Goal: Information Seeking & Learning: Learn about a topic

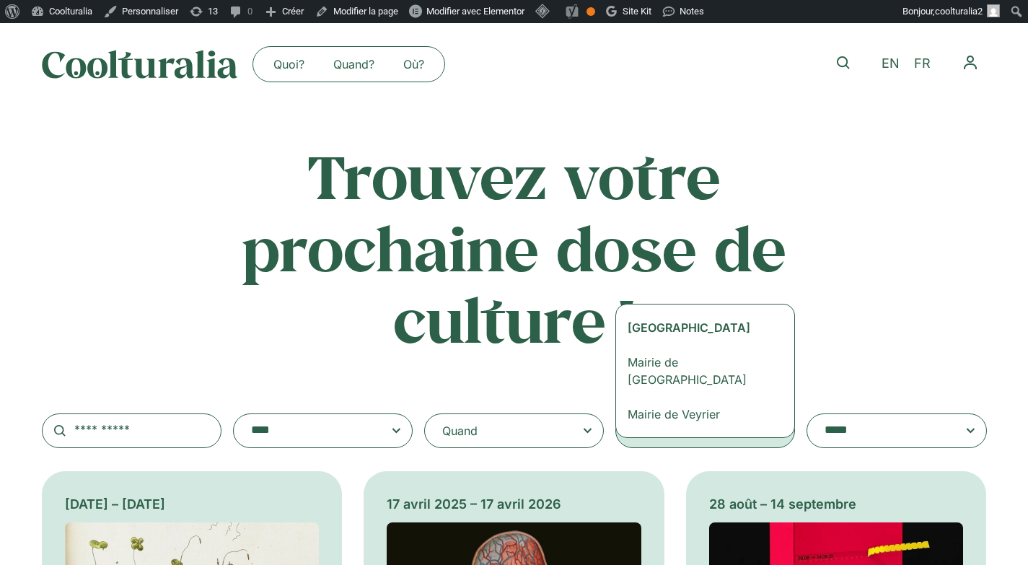
type textarea "****"
select select "***"
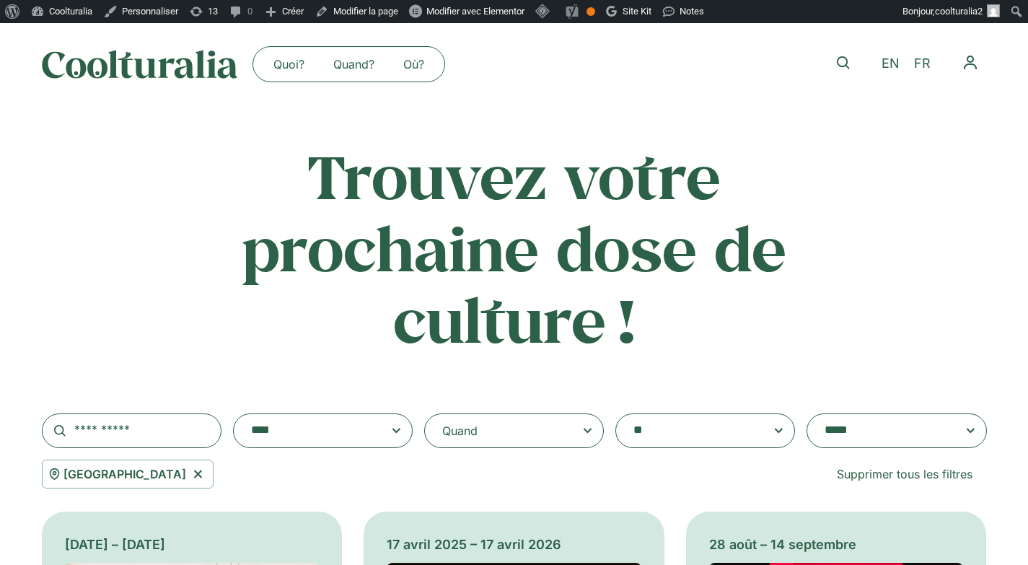
scroll to position [1857, 0]
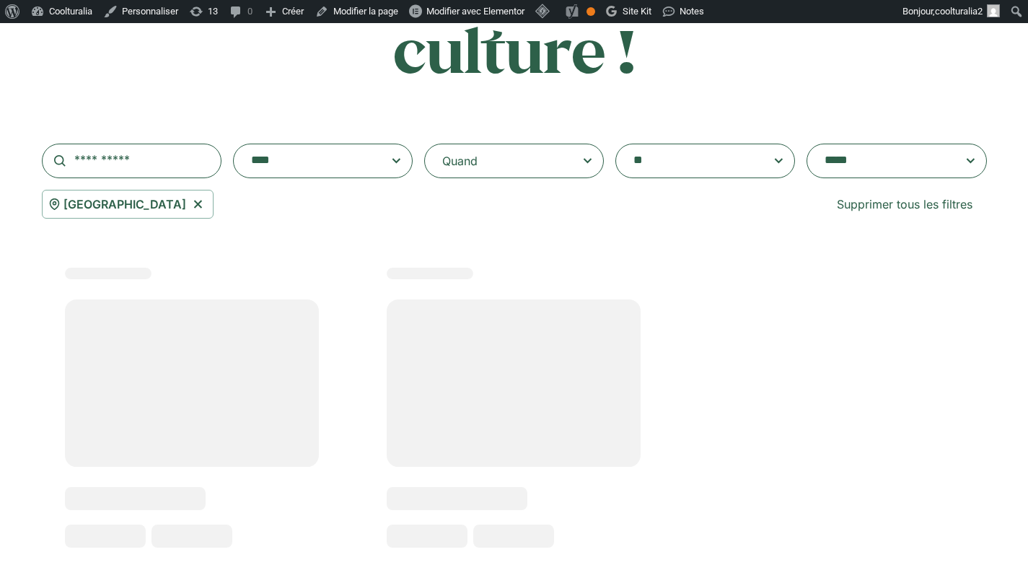
scroll to position [524, 0]
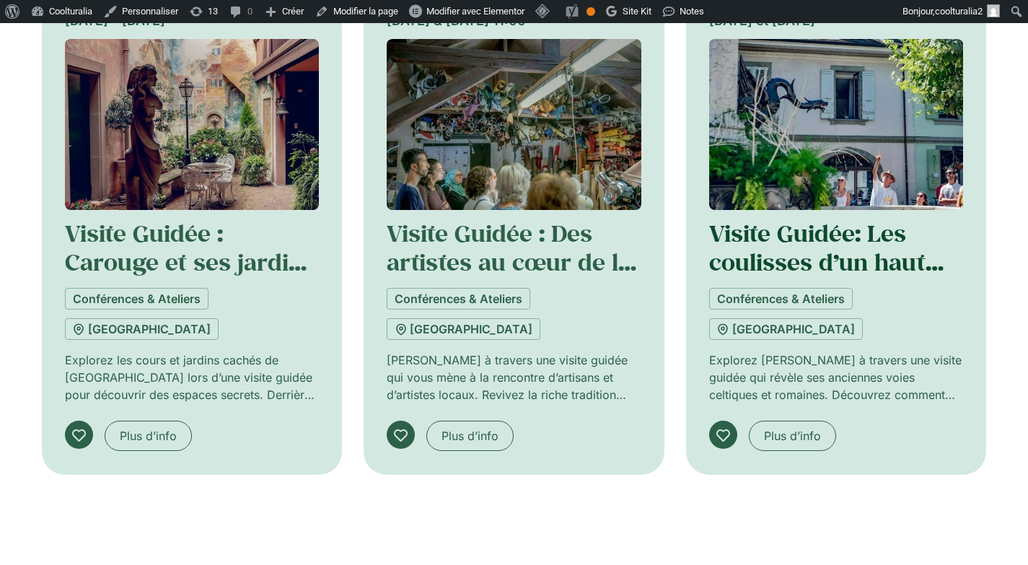
click at [782, 244] on link "Visite Guidée: Les coulisses d’un haut lieu d’énergie" at bounding box center [826, 262] width 234 height 89
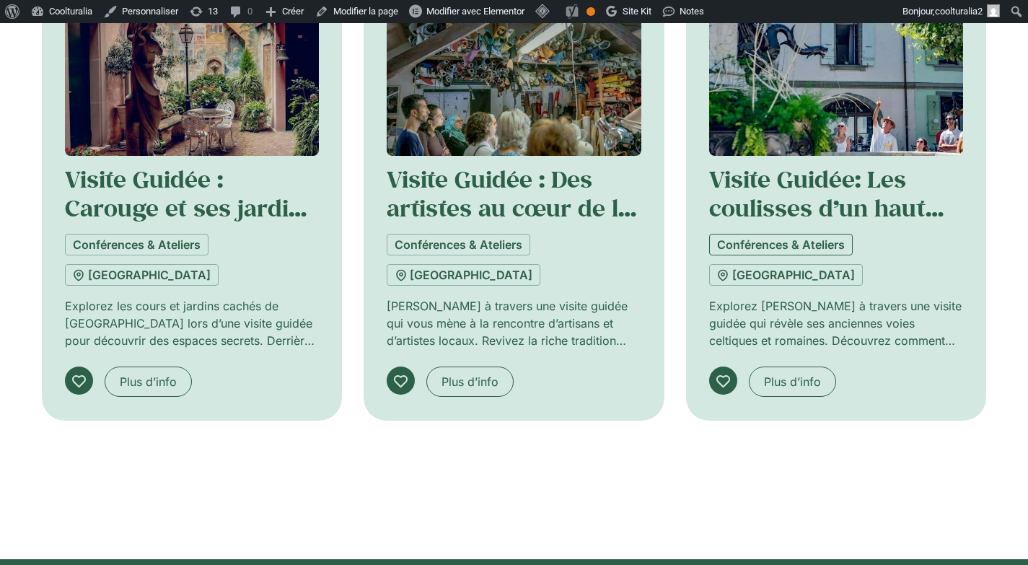
scroll to position [580, 0]
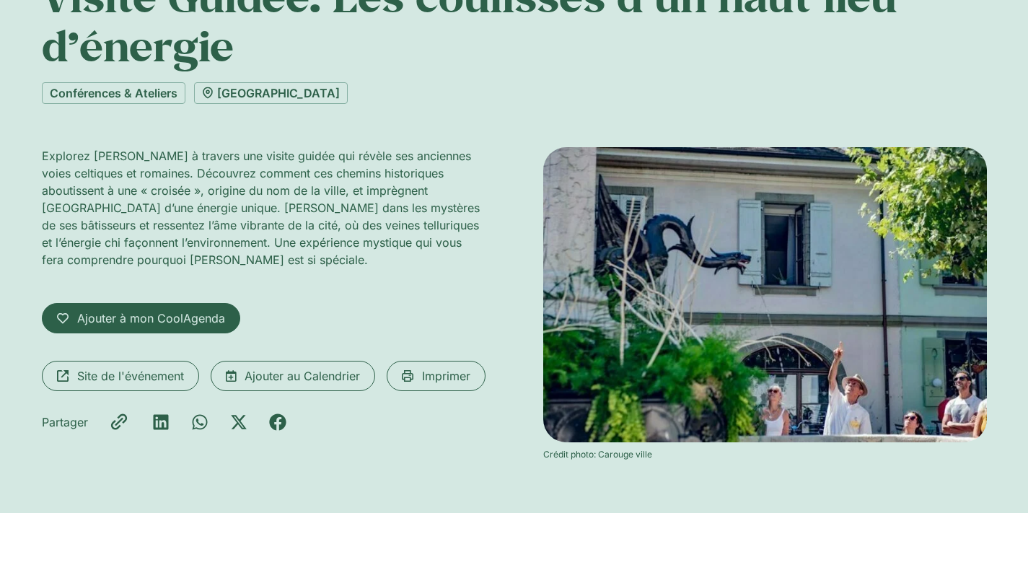
scroll to position [223, 0]
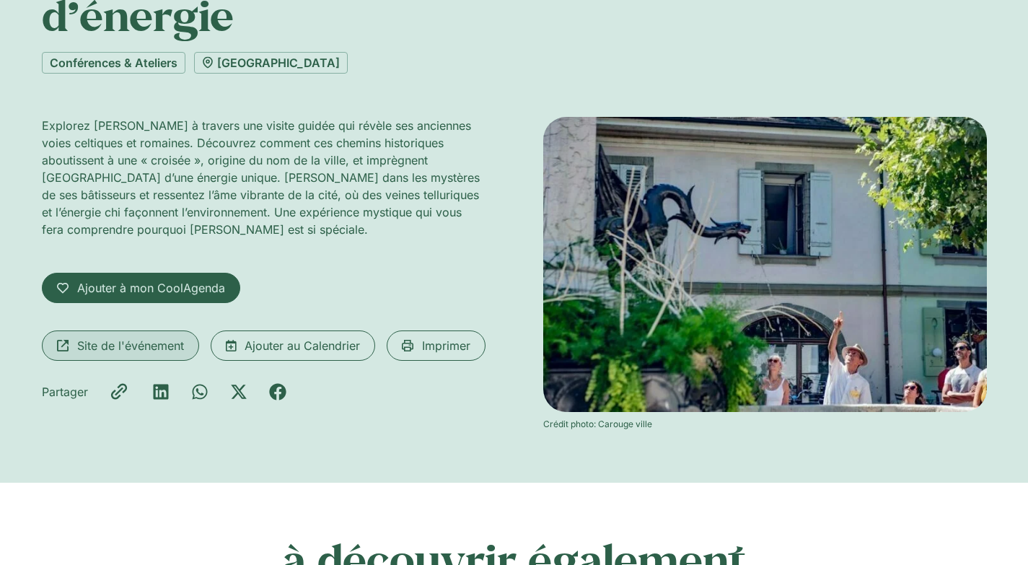
click at [130, 346] on span "Site de l'événement" at bounding box center [130, 345] width 107 height 17
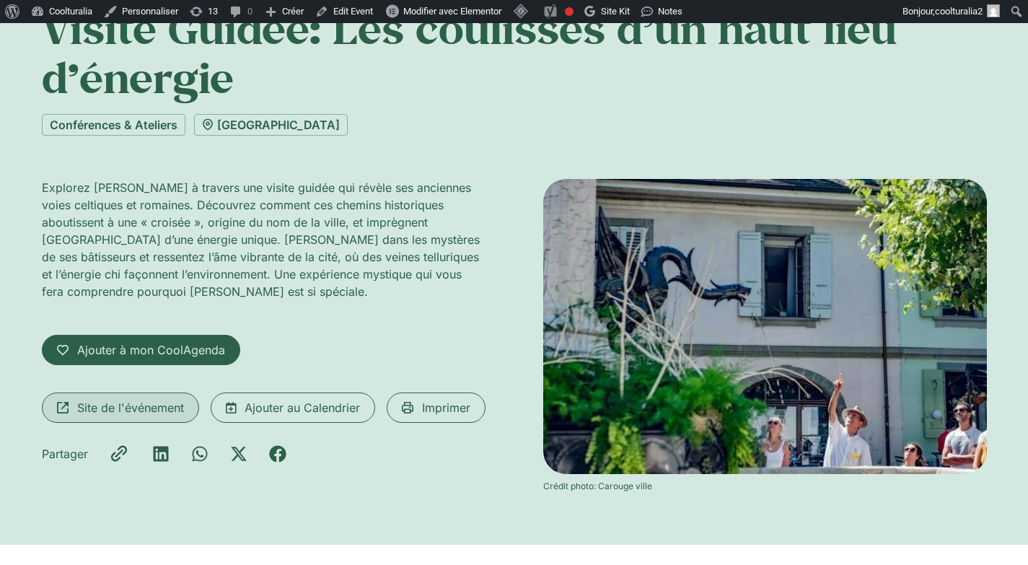
scroll to position [0, 0]
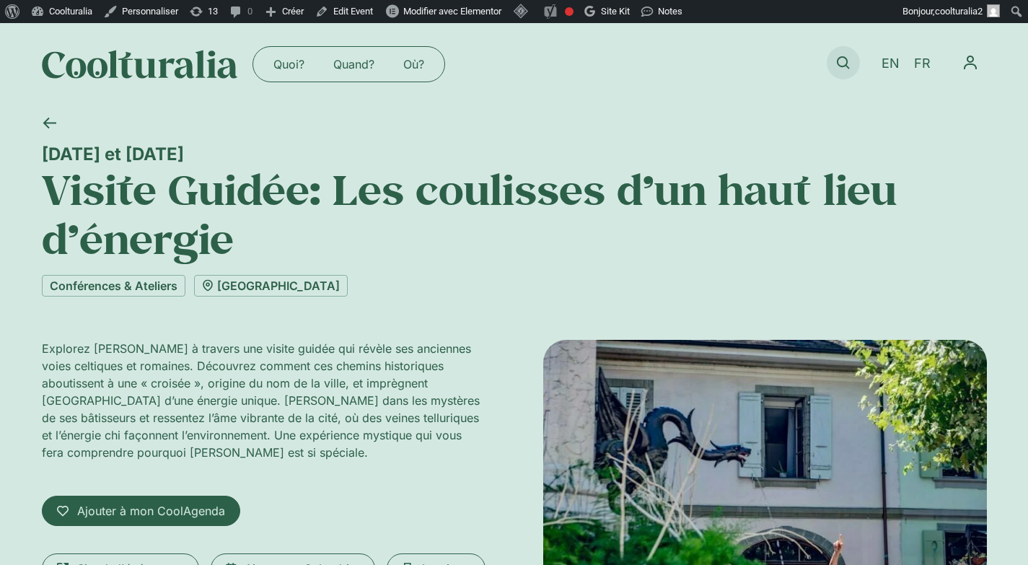
click at [844, 63] on icon at bounding box center [842, 62] width 13 height 13
click at [840, 57] on icon at bounding box center [842, 62] width 13 height 13
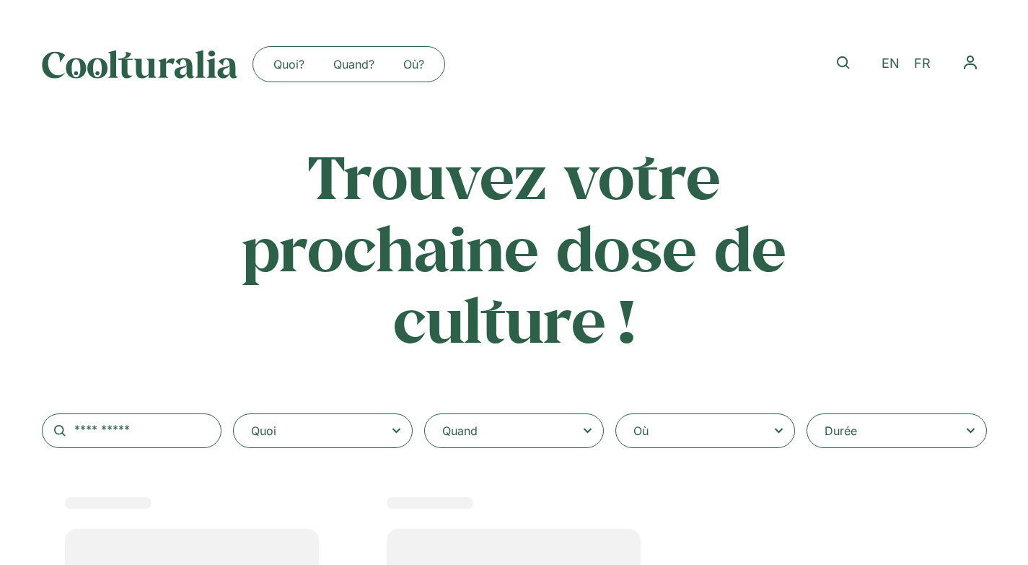
select select
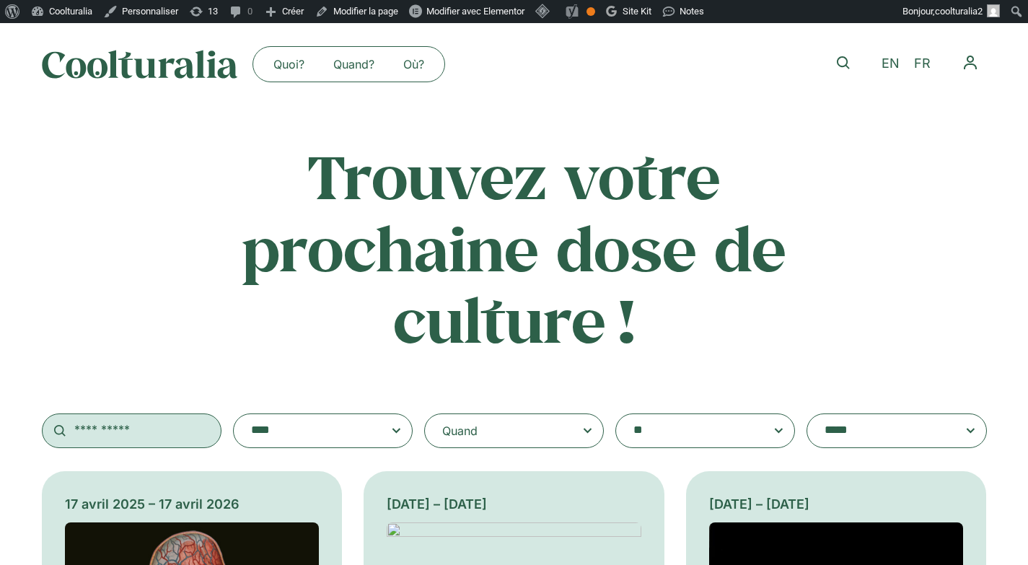
click at [164, 424] on input "text" at bounding box center [132, 430] width 180 height 35
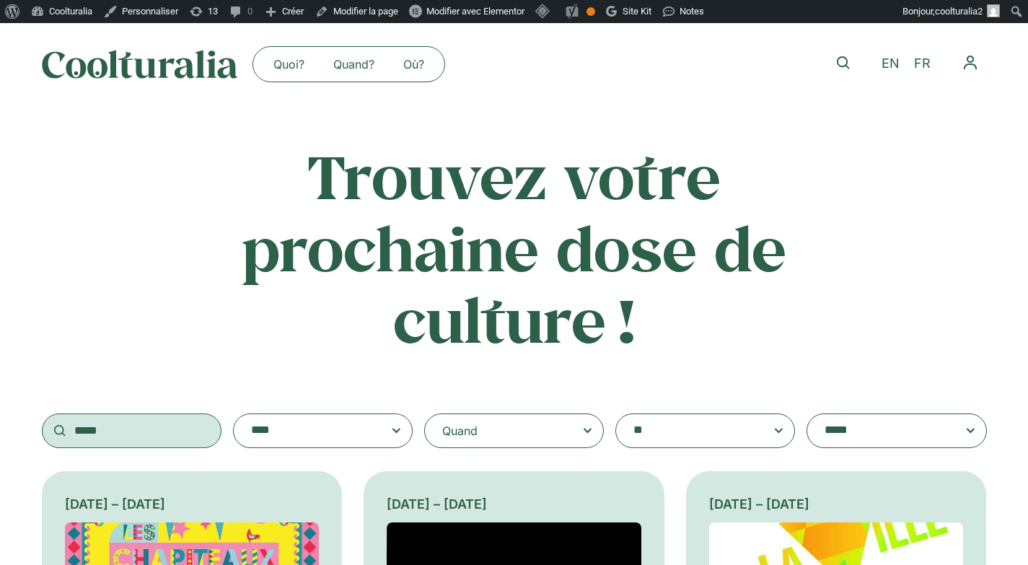
click at [120, 433] on input "*****" at bounding box center [132, 430] width 180 height 35
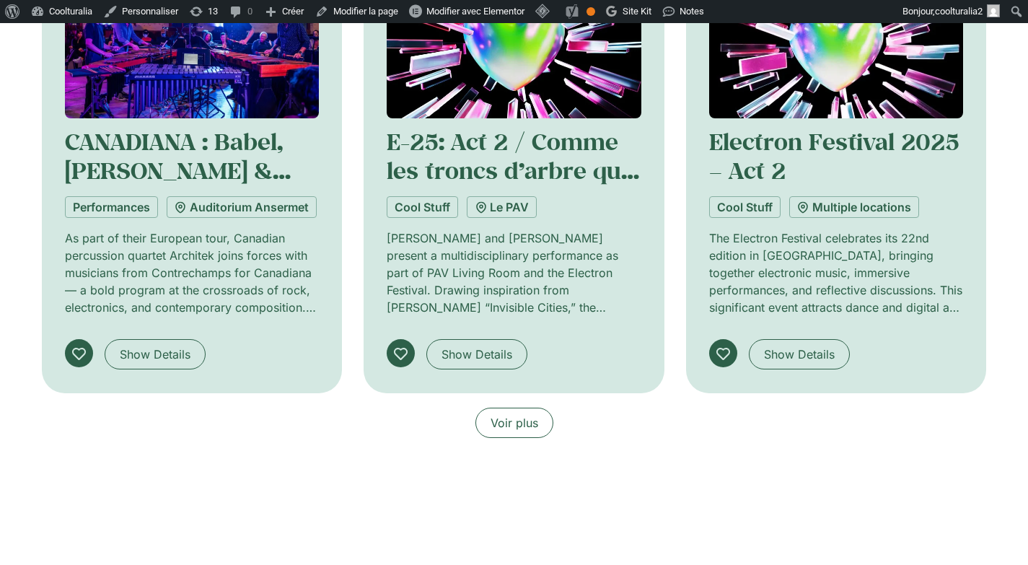
scroll to position [1104, 0]
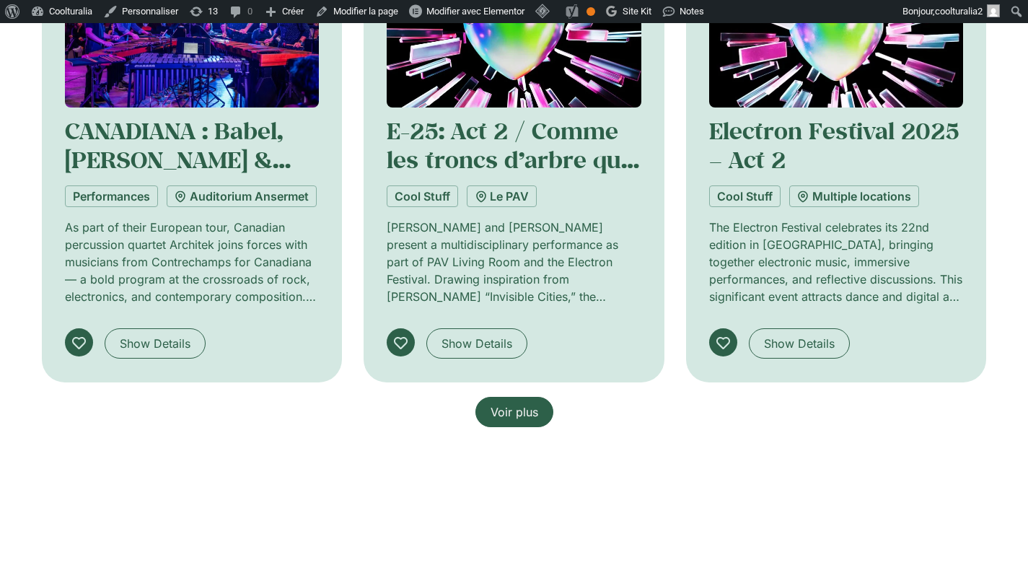
type input "********"
click at [503, 406] on span "Voir plus" at bounding box center [514, 411] width 48 height 17
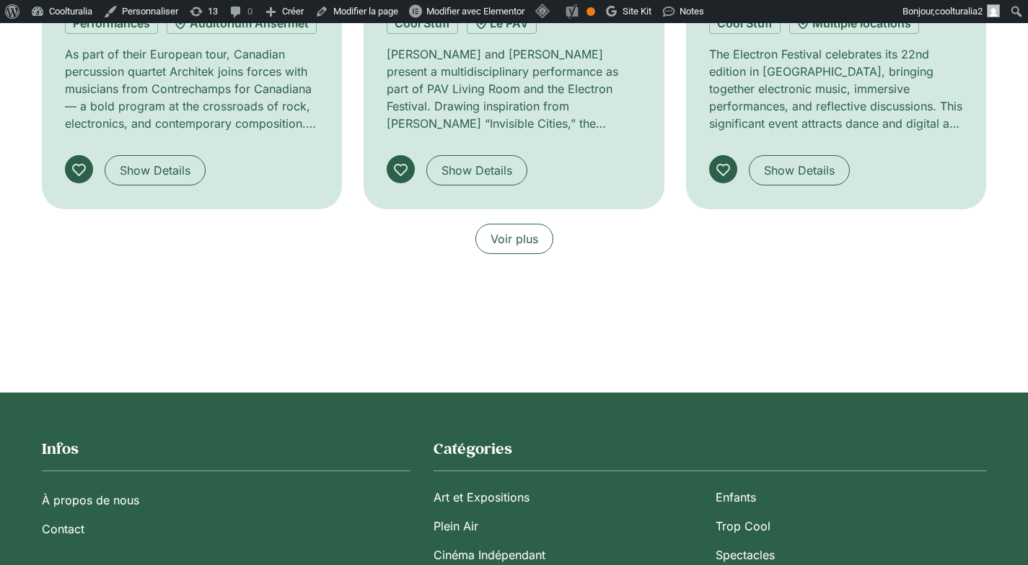
scroll to position [1293, 0]
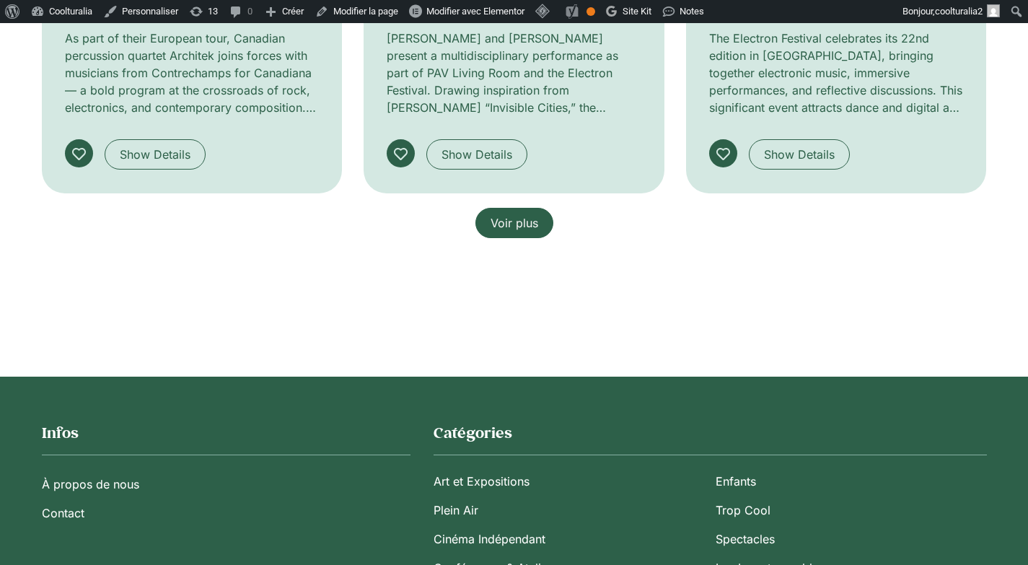
click at [501, 224] on span "Voir plus" at bounding box center [514, 222] width 48 height 17
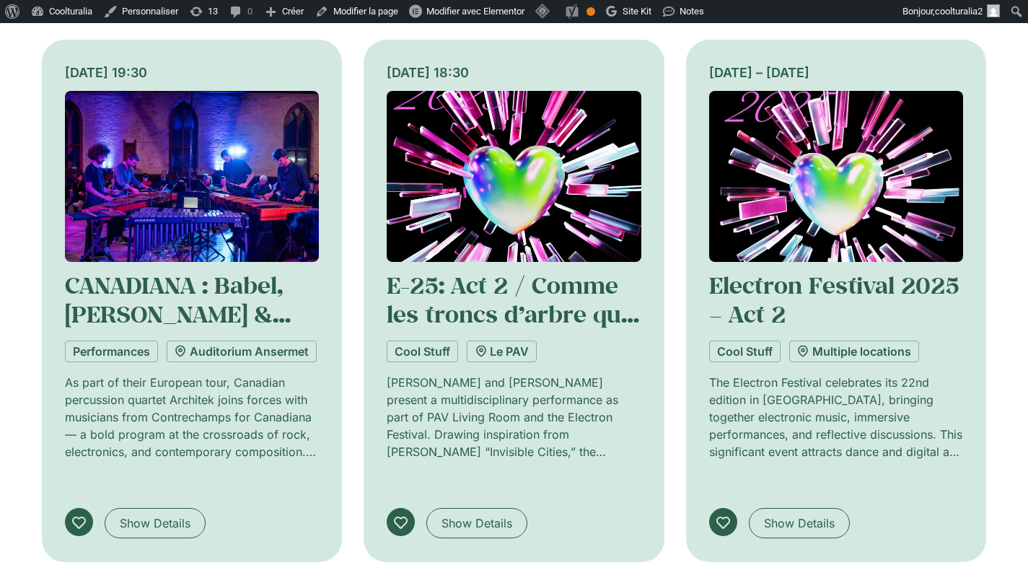
scroll to position [977, 0]
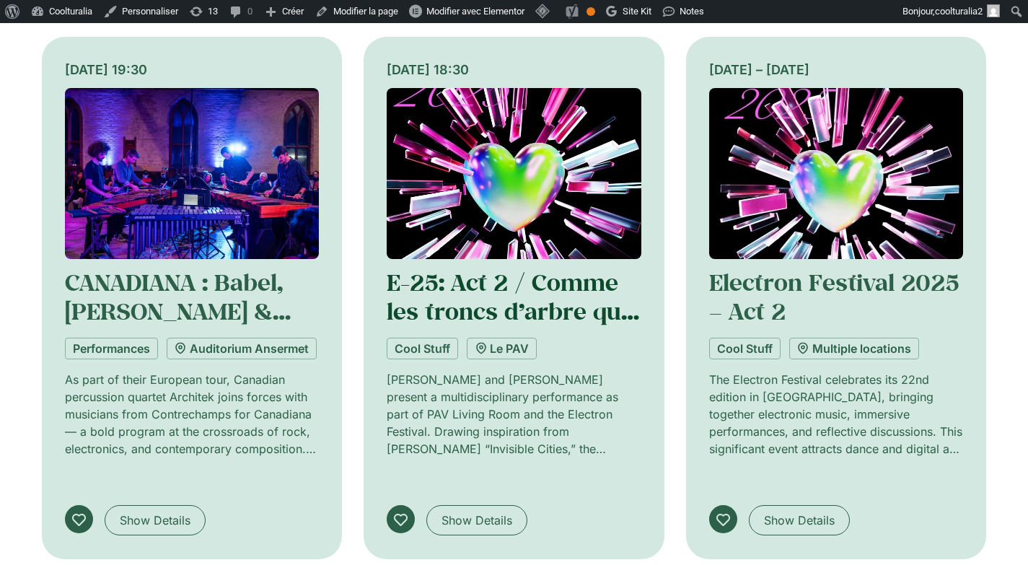
click at [531, 267] on link "E-25: Act 2 / Comme les troncs d’arbre qui chaque année augmentent d’une tour" at bounding box center [512, 340] width 252 height 146
click at [456, 267] on link "E-25: Act 2 / Comme les troncs d’arbre qui chaque année augmentent d’une tour" at bounding box center [512, 340] width 252 height 146
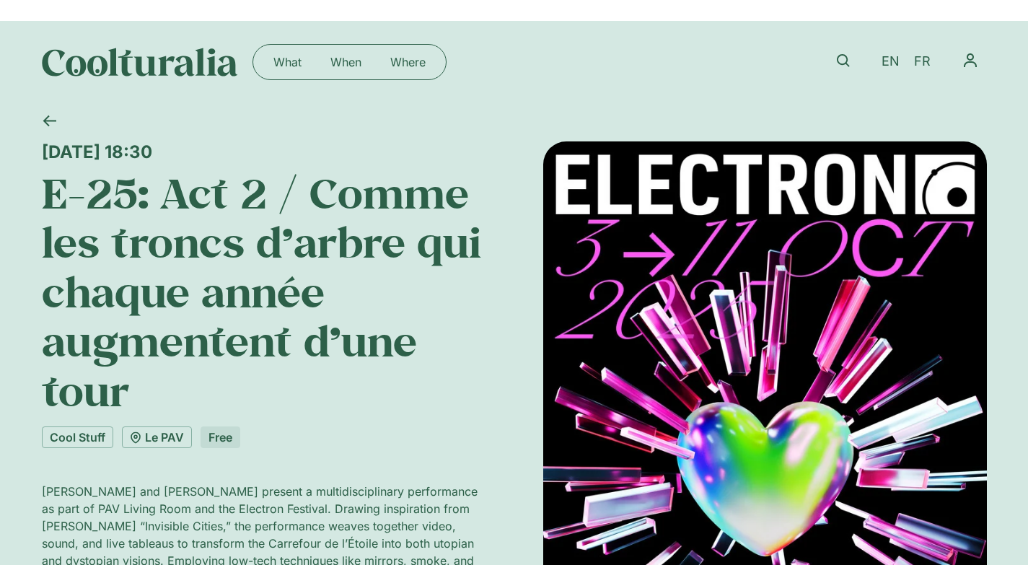
scroll to position [3, 0]
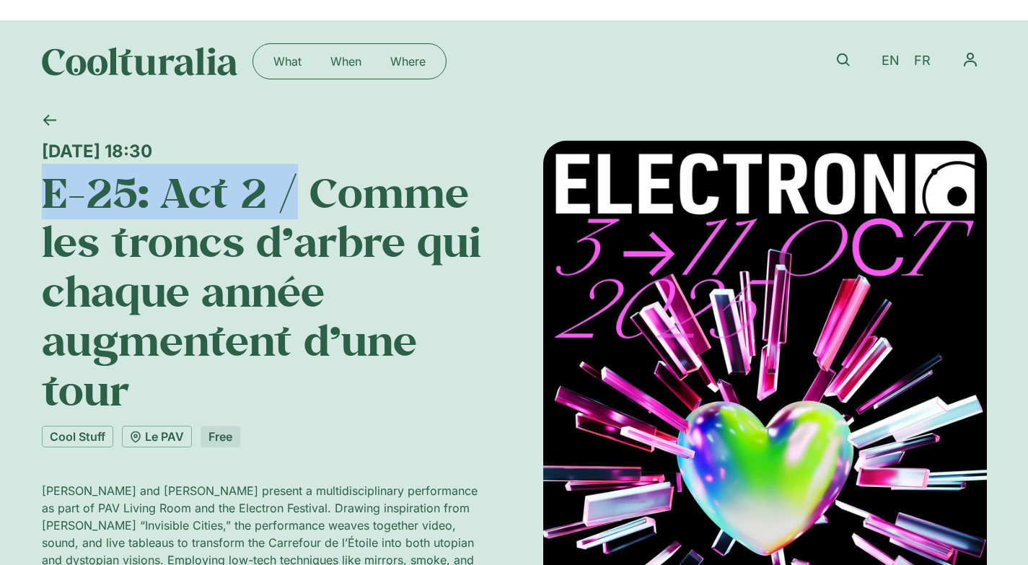
drag, startPoint x: 293, startPoint y: 200, endPoint x: 40, endPoint y: 184, distance: 252.9
click at [42, 184] on h1 "E-25: Act 2 / Comme les troncs d’arbre qui chaque année augmentent d’une tour" at bounding box center [263, 290] width 443 height 247
copy h1 "E-25: Act 2 /"
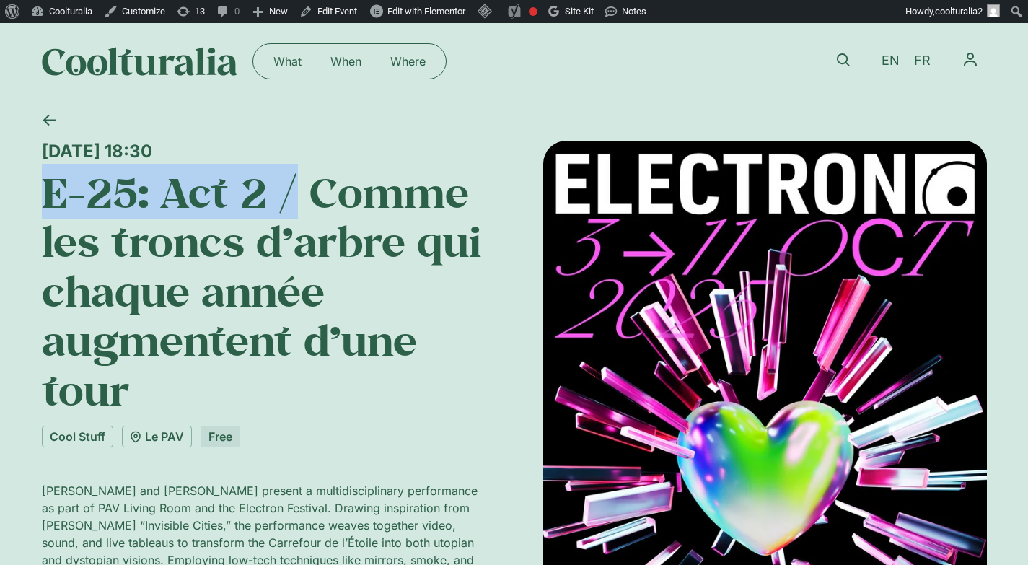
copy h1 "E-25: Act 2 /"
